Goal: Information Seeking & Learning: Learn about a topic

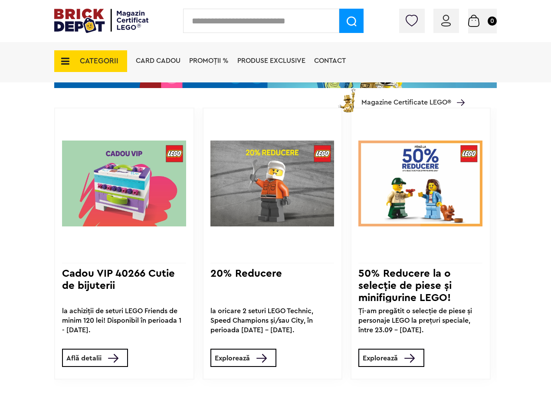
scroll to position [390, 0]
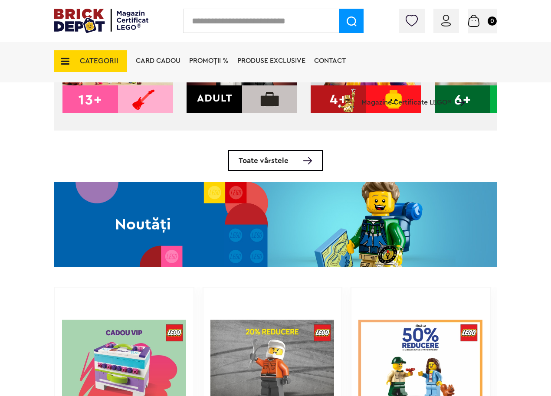
click at [290, 232] on img at bounding box center [275, 224] width 442 height 85
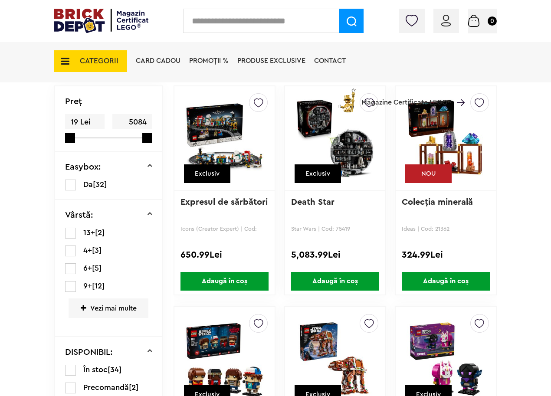
scroll to position [195, 0]
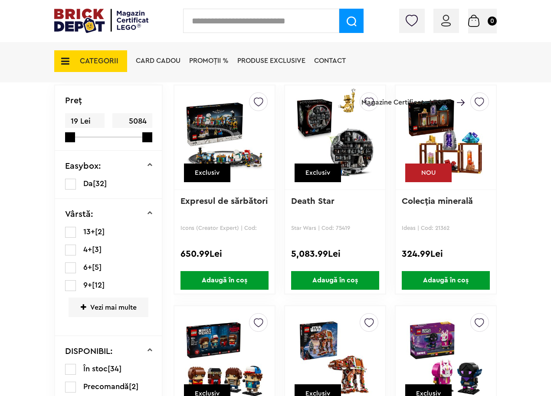
click at [239, 151] on img at bounding box center [224, 137] width 78 height 121
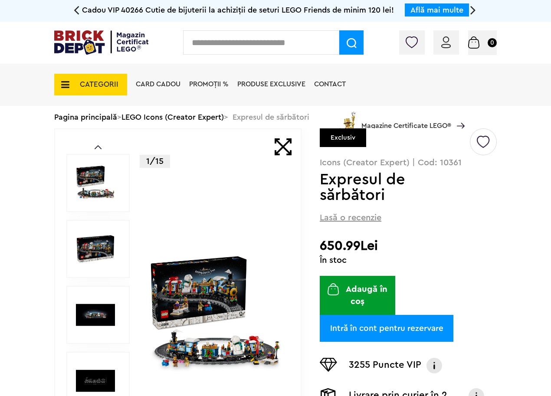
click at [195, 324] on img at bounding box center [215, 314] width 133 height 133
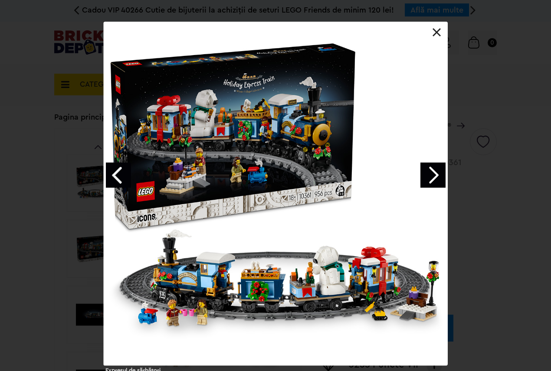
click at [431, 183] on link "Next image" at bounding box center [432, 175] width 25 height 25
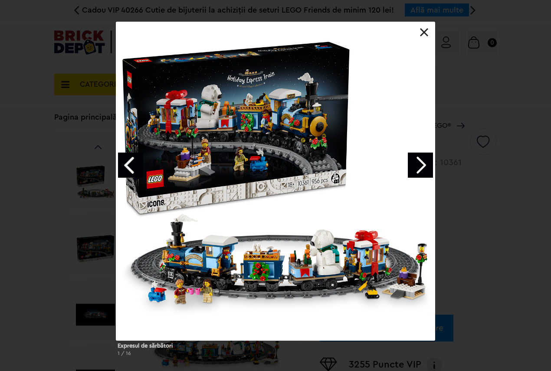
click at [431, 183] on div at bounding box center [275, 181] width 319 height 319
click at [422, 170] on link "Next image" at bounding box center [420, 165] width 25 height 25
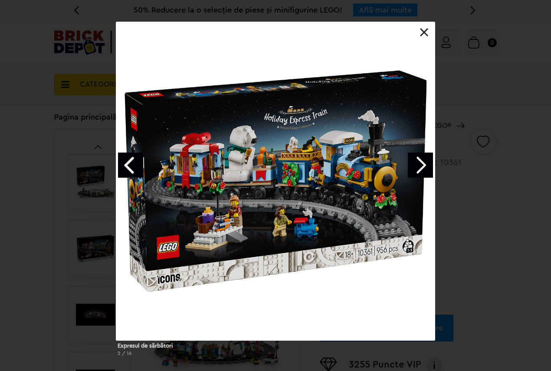
click at [422, 170] on link "Next image" at bounding box center [420, 165] width 25 height 25
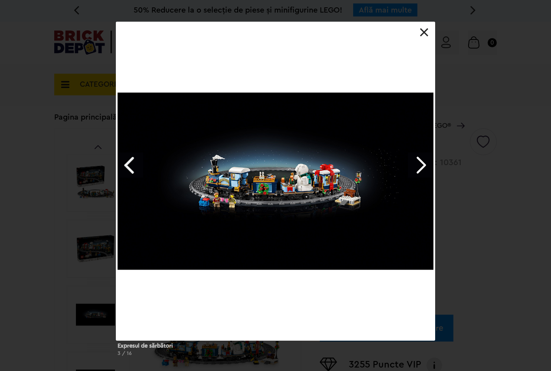
click at [422, 170] on link "Next image" at bounding box center [420, 165] width 25 height 25
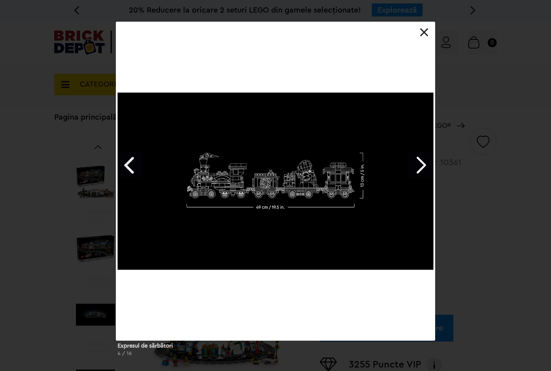
click at [421, 170] on link "Next image" at bounding box center [420, 165] width 25 height 25
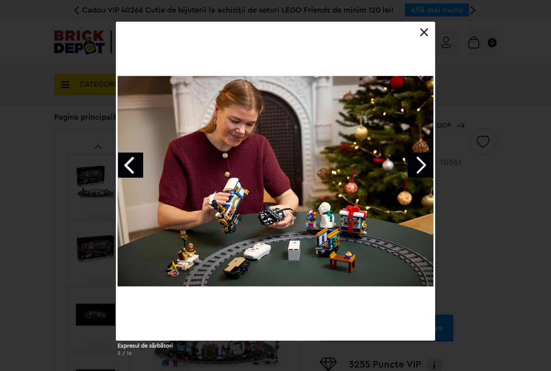
click at [424, 167] on link "Next image" at bounding box center [420, 165] width 25 height 25
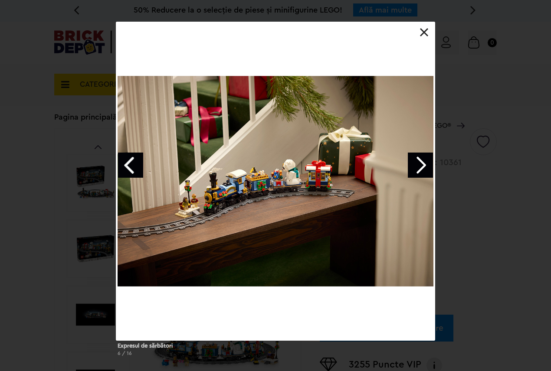
click at [70, 163] on div "Expresul de sărbători 6 / 16" at bounding box center [275, 193] width 551 height 342
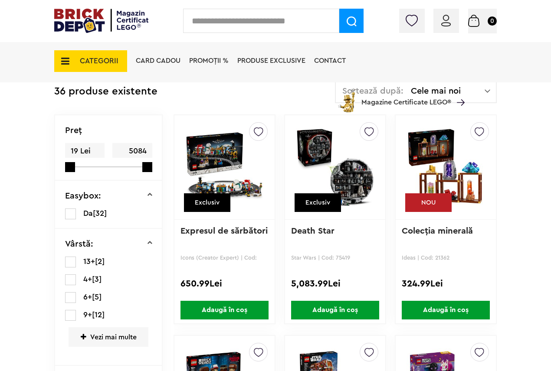
click at [346, 190] on img at bounding box center [335, 167] width 78 height 121
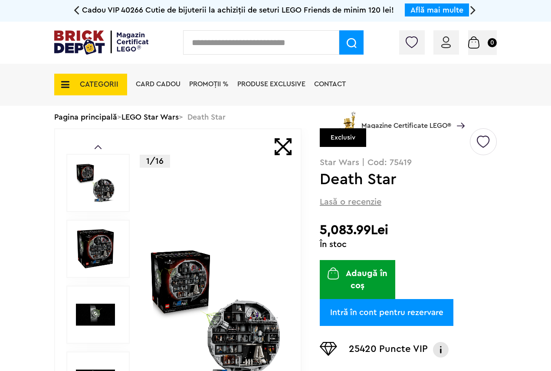
click at [0, 53] on div "Conectare Coș 0" at bounding box center [275, 43] width 551 height 42
click at [243, 320] on img at bounding box center [215, 314] width 133 height 133
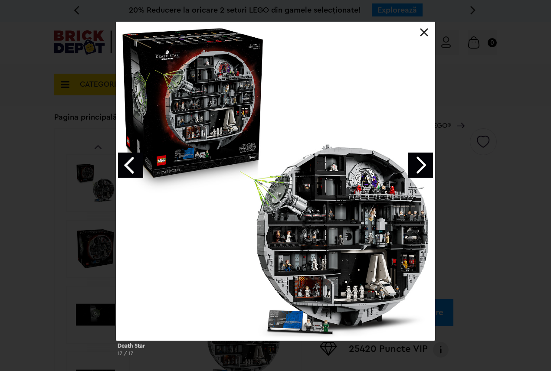
click at [424, 165] on link "Next image" at bounding box center [420, 165] width 25 height 25
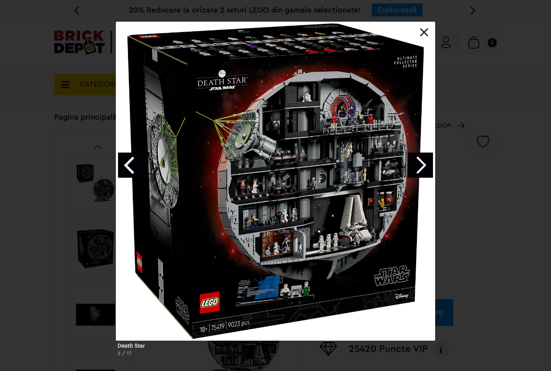
click at [424, 165] on link "Next image" at bounding box center [420, 165] width 25 height 25
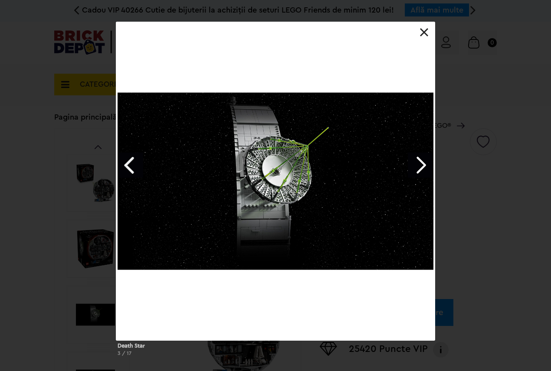
click at [424, 165] on link "Next image" at bounding box center [420, 165] width 25 height 25
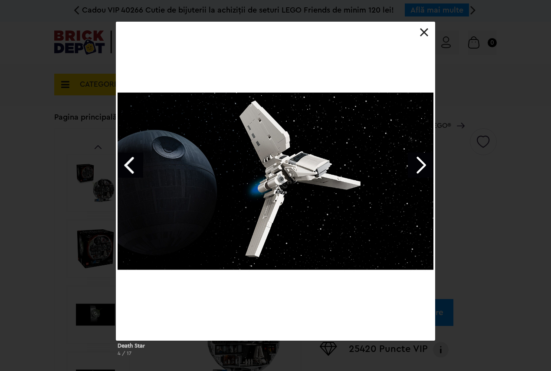
click at [424, 165] on link "Next image" at bounding box center [420, 165] width 25 height 25
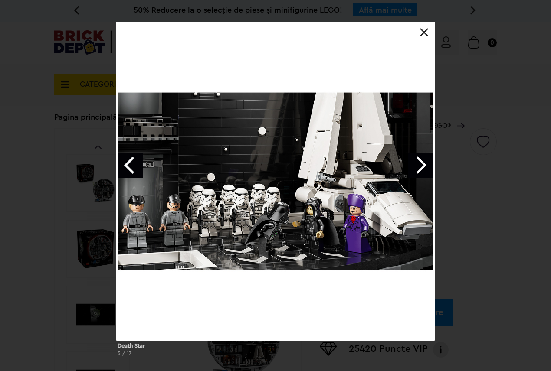
click at [424, 165] on link "Next image" at bounding box center [420, 165] width 25 height 25
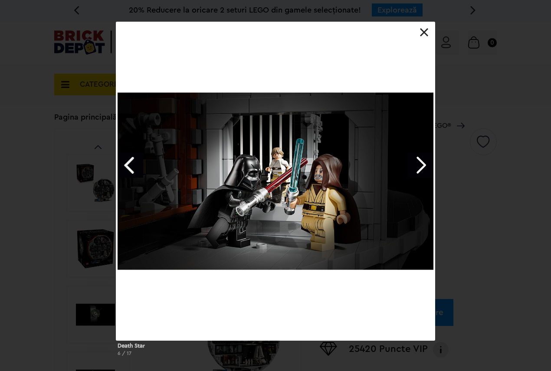
click at [424, 165] on link "Next image" at bounding box center [420, 165] width 25 height 25
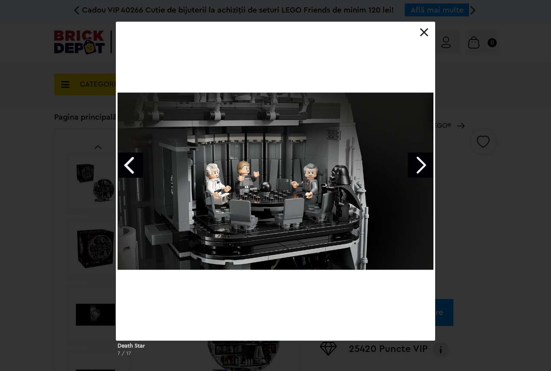
click at [424, 165] on link "Next image" at bounding box center [420, 165] width 25 height 25
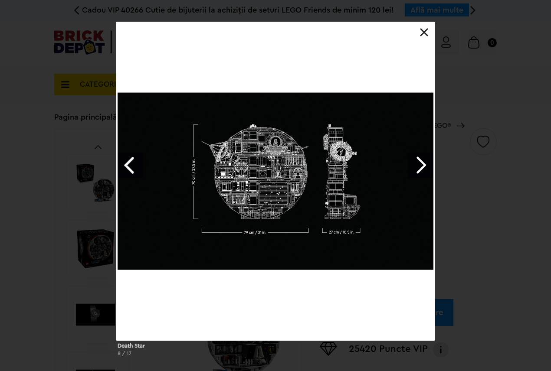
click at [424, 165] on link "Next image" at bounding box center [420, 165] width 25 height 25
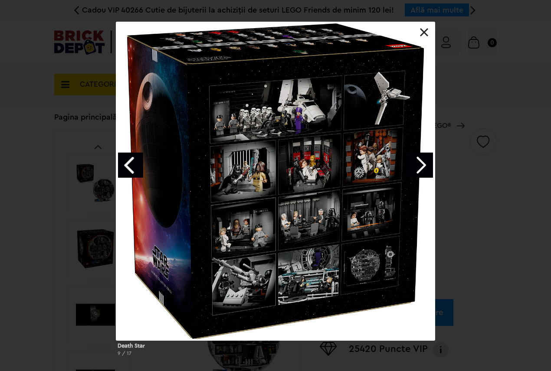
click at [424, 165] on link "Next image" at bounding box center [420, 165] width 25 height 25
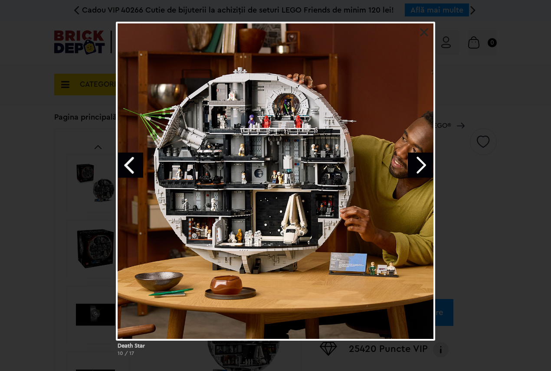
click at [0, 185] on div "Death Star 10 / 17" at bounding box center [275, 193] width 551 height 342
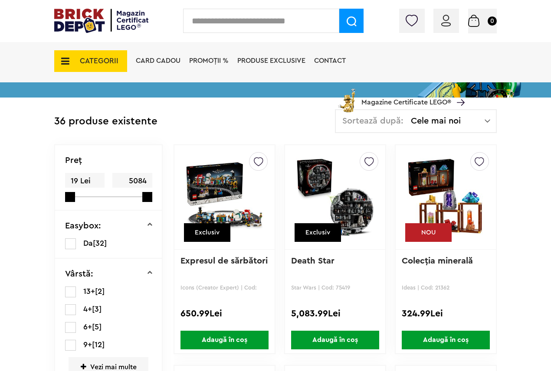
scroll to position [222, 0]
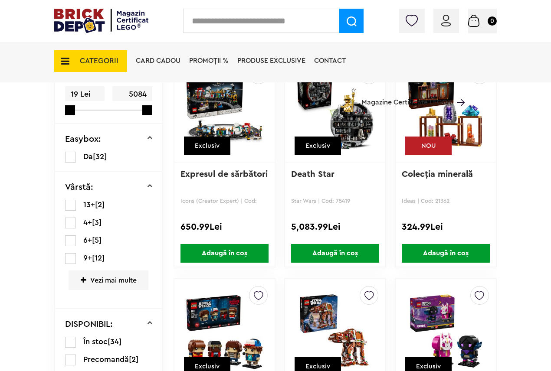
click at [450, 112] on img at bounding box center [445, 110] width 78 height 121
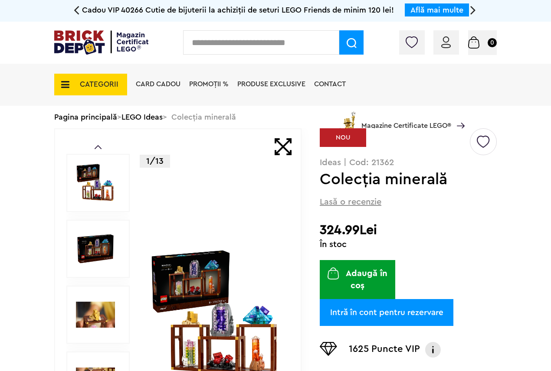
click at [210, 274] on img at bounding box center [215, 314] width 133 height 133
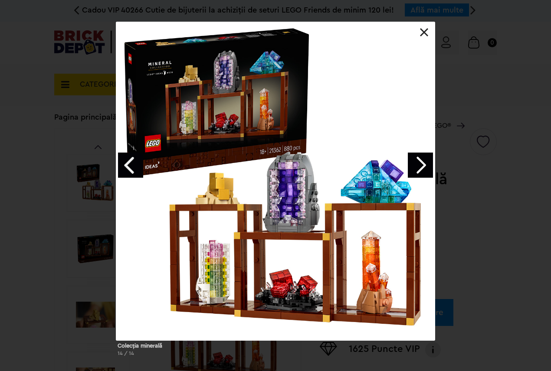
click at [39, 187] on div "Colecţia minerală 14 / 14" at bounding box center [275, 193] width 551 height 342
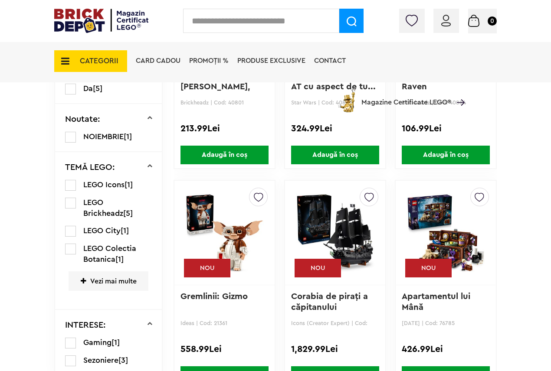
scroll to position [598, 0]
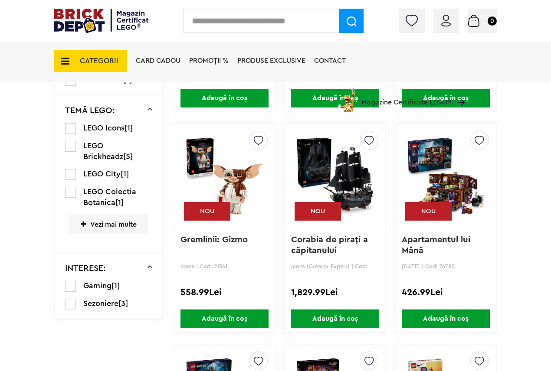
click at [266, 186] on div "Creează o listă nouă NOU" at bounding box center [224, 176] width 100 height 104
click at [248, 184] on img at bounding box center [224, 175] width 78 height 121
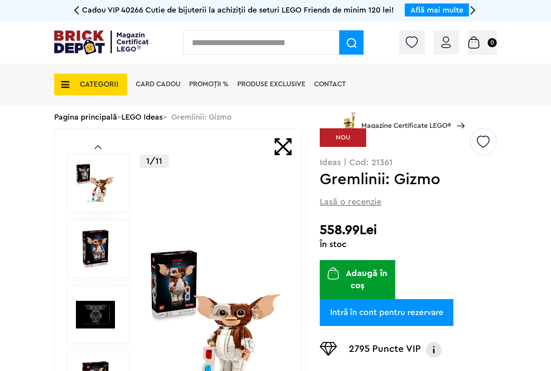
click at [235, 309] on img at bounding box center [215, 314] width 133 height 133
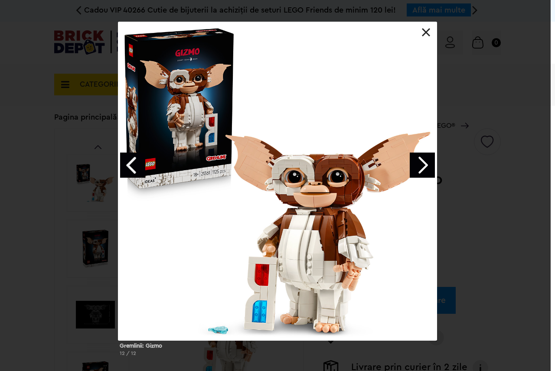
click at [414, 170] on link "Next image" at bounding box center [422, 165] width 25 height 25
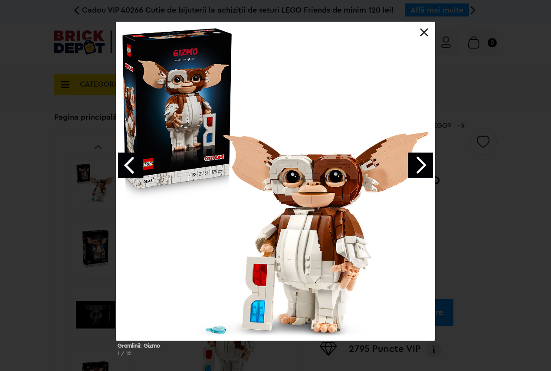
click at [414, 170] on link "Next image" at bounding box center [420, 165] width 25 height 25
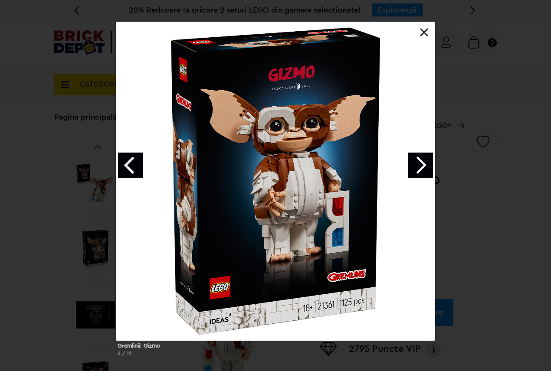
click at [414, 170] on link "Next image" at bounding box center [420, 165] width 25 height 25
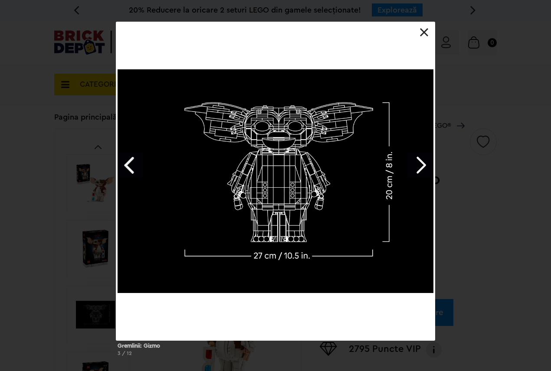
click at [414, 170] on link "Next image" at bounding box center [420, 165] width 25 height 25
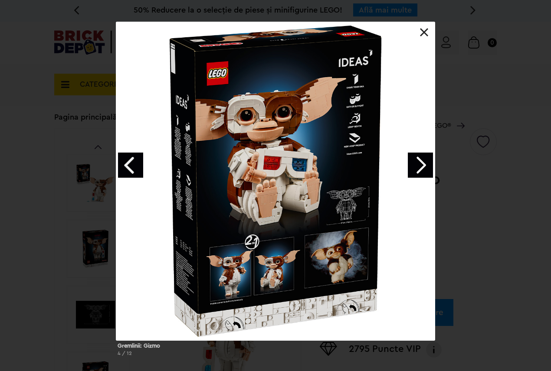
click at [414, 170] on link "Next image" at bounding box center [420, 165] width 25 height 25
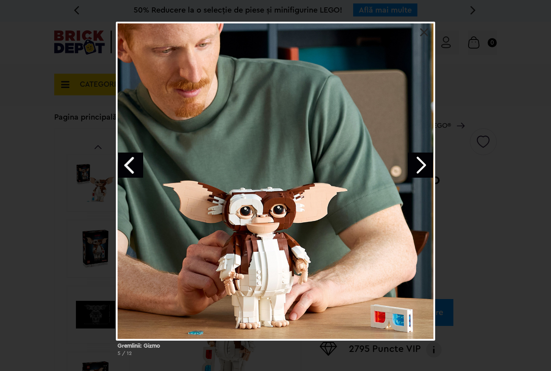
click at [414, 170] on link "Next image" at bounding box center [420, 165] width 25 height 25
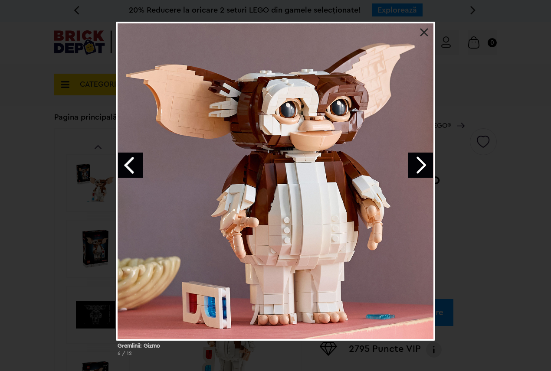
click at [414, 170] on link "Next image" at bounding box center [420, 165] width 25 height 25
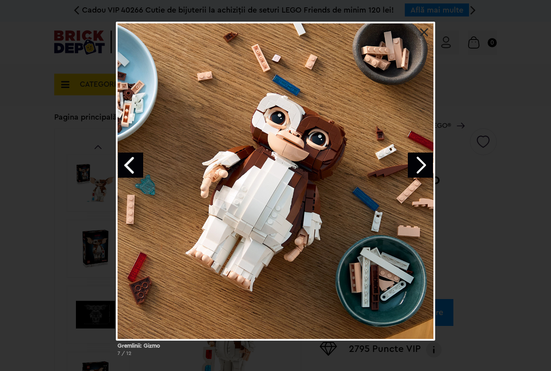
click at [414, 170] on link "Next image" at bounding box center [420, 165] width 25 height 25
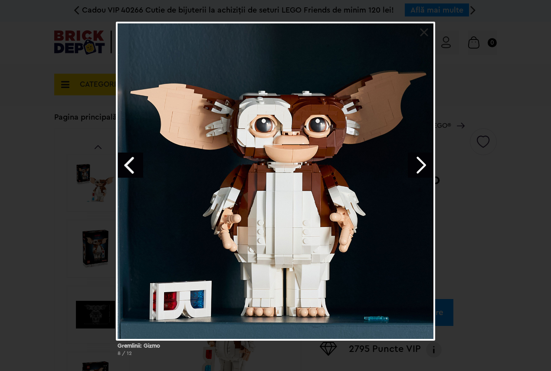
click at [6, 200] on div "Gremlinii: Gizmo 8 / 12" at bounding box center [275, 193] width 551 height 342
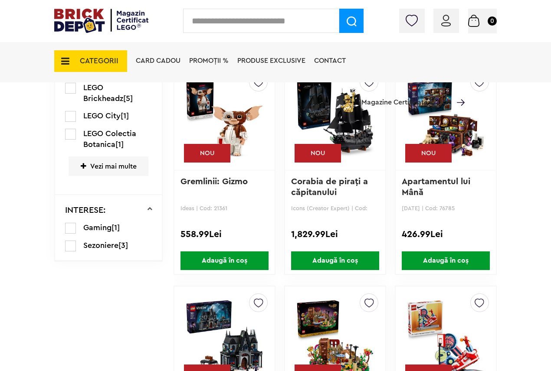
scroll to position [641, 0]
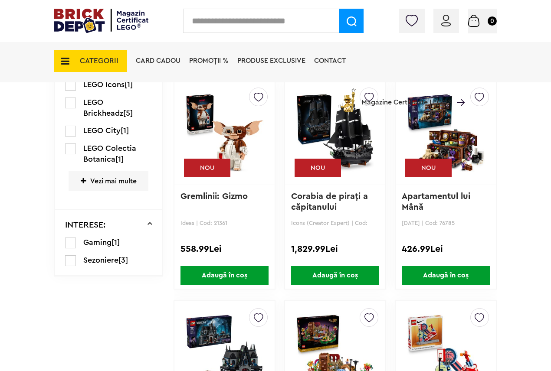
click at [459, 150] on img at bounding box center [445, 132] width 78 height 121
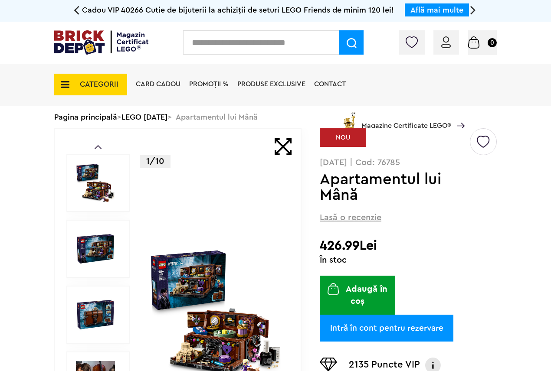
click at [210, 351] on img at bounding box center [215, 314] width 133 height 133
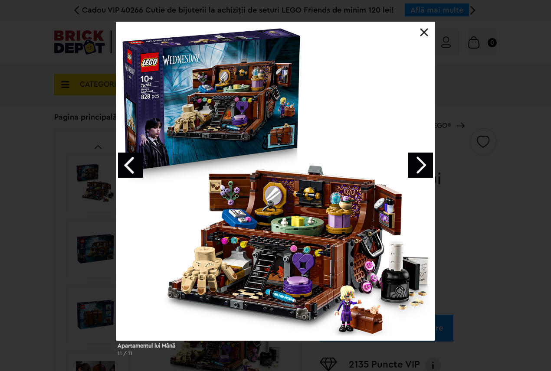
click at [0, 162] on div "Apartamentul lui Mână 11 / 11" at bounding box center [275, 193] width 551 height 342
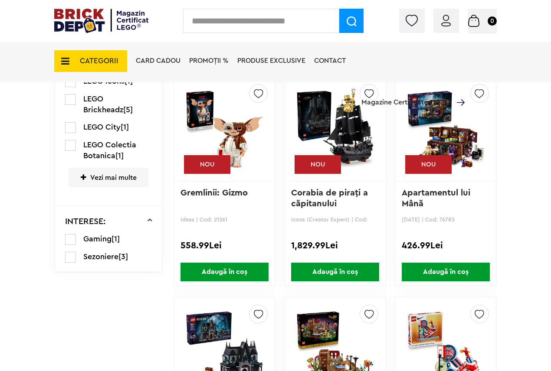
scroll to position [815, 0]
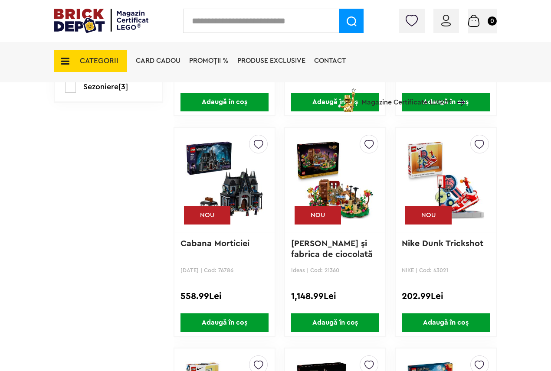
click at [255, 186] on img at bounding box center [224, 179] width 78 height 121
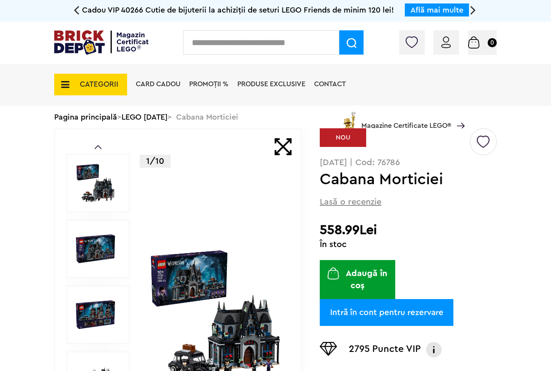
click at [212, 296] on img at bounding box center [215, 314] width 133 height 133
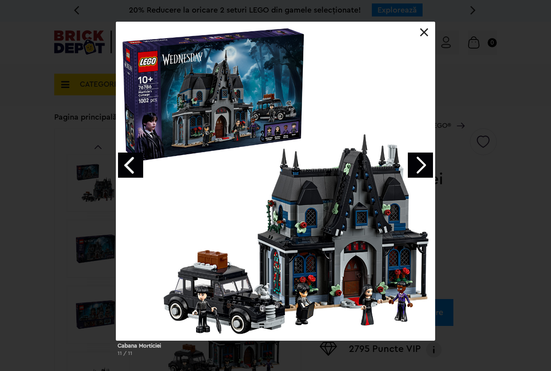
click at [0, 161] on div "Cabana Morticiei 11 / 11" at bounding box center [275, 193] width 551 height 342
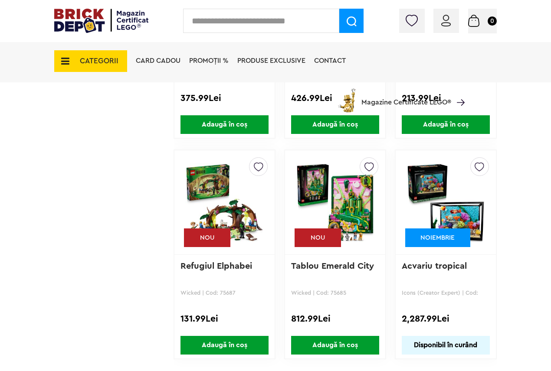
scroll to position [2549, 0]
